Goal: Task Accomplishment & Management: Manage account settings

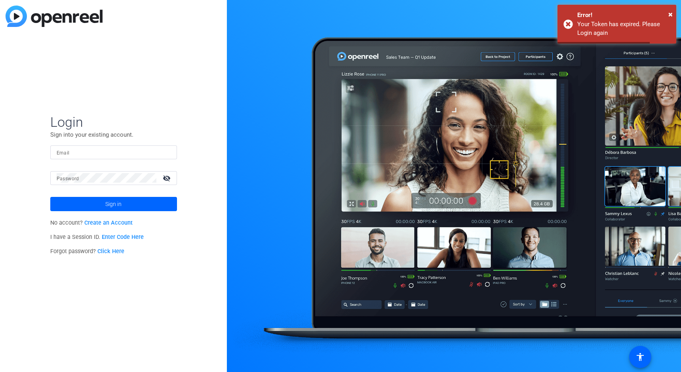
click at [112, 161] on mat-form-field "Email" at bounding box center [113, 158] width 127 height 26
click at [118, 154] on input "Email" at bounding box center [114, 151] width 114 height 9
type input "[PERSON_NAME][EMAIL_ADDRESS][DOMAIN_NAME]"
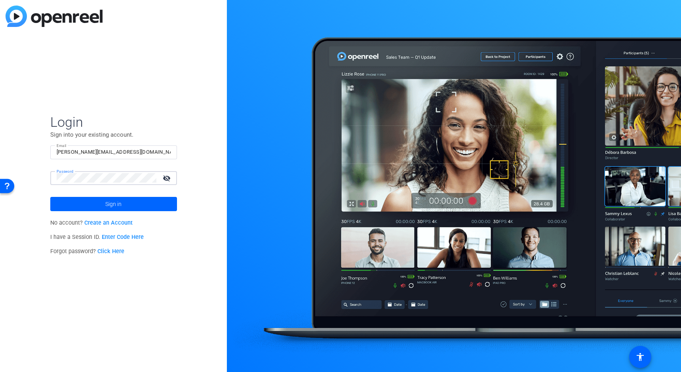
click at [50, 197] on button "Sign in" at bounding box center [113, 204] width 127 height 14
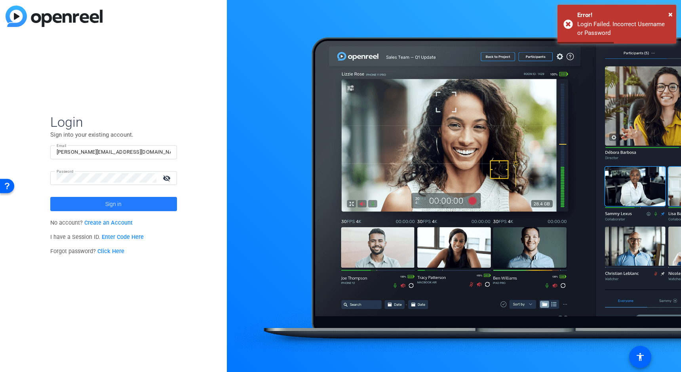
click at [93, 207] on span at bounding box center [113, 203] width 127 height 19
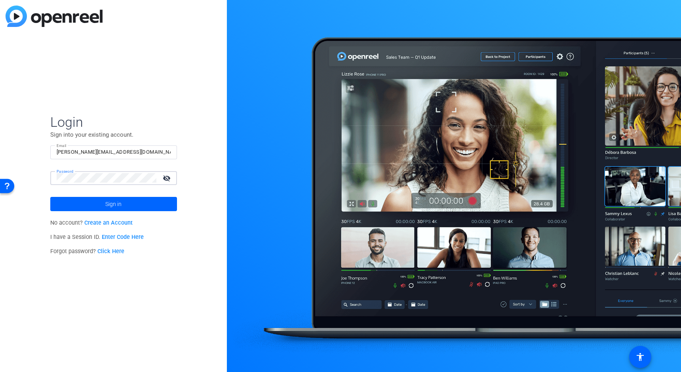
click at [50, 197] on button "Sign in" at bounding box center [113, 204] width 127 height 14
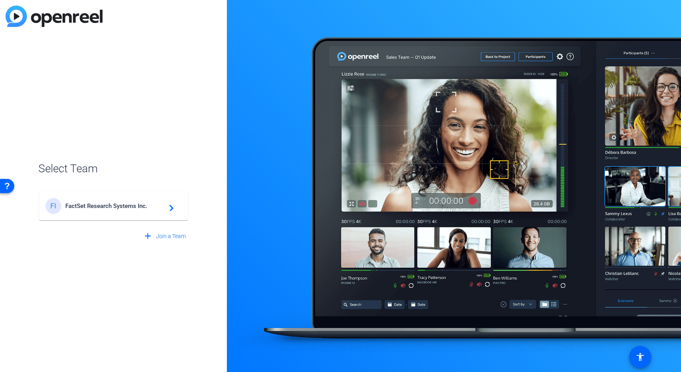
click at [107, 216] on mat-card-content "FI FactSet Research Systems Inc. navigate_next" at bounding box center [113, 206] width 149 height 28
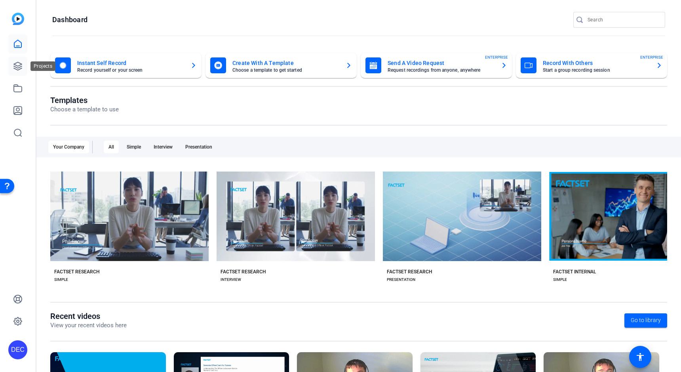
click at [22, 72] on link at bounding box center [17, 66] width 19 height 19
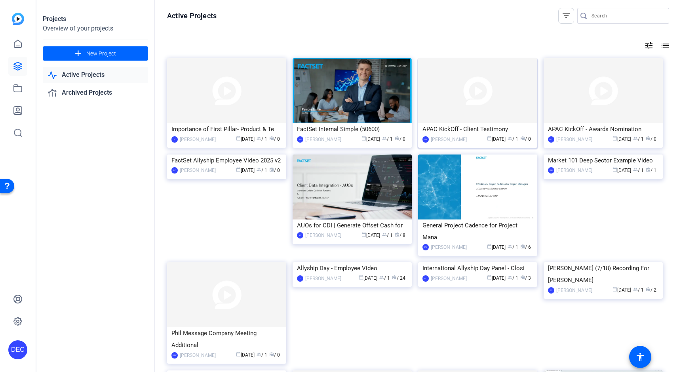
click at [479, 87] on img at bounding box center [477, 90] width 119 height 65
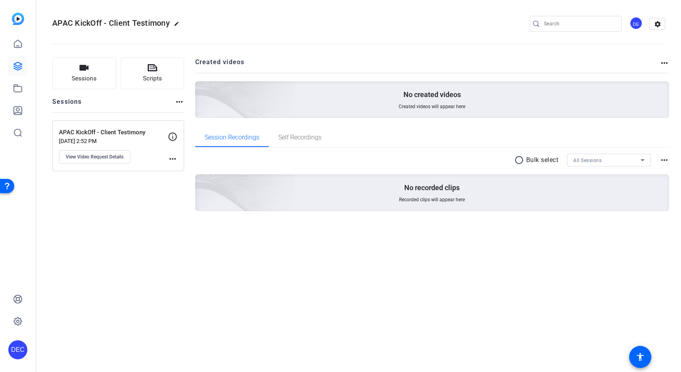
click at [334, 226] on div "radio_button_unchecked Bulk select All Sessions more_horiz No recorded clips Re…" at bounding box center [432, 192] width 474 height 89
